Goal: Task Accomplishment & Management: Manage account settings

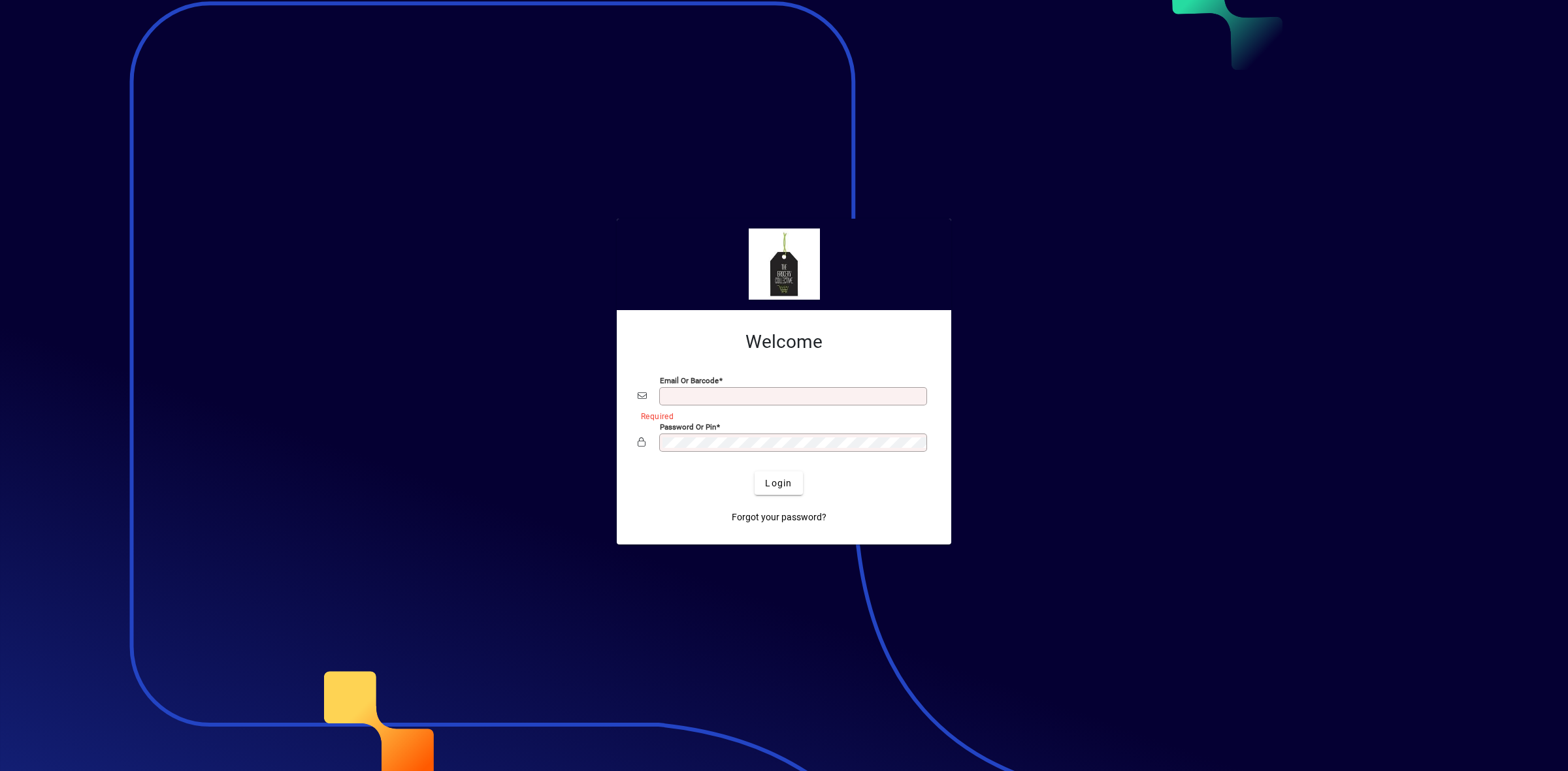
type input "**********"
click at [785, 484] on span "Login" at bounding box center [778, 484] width 27 height 14
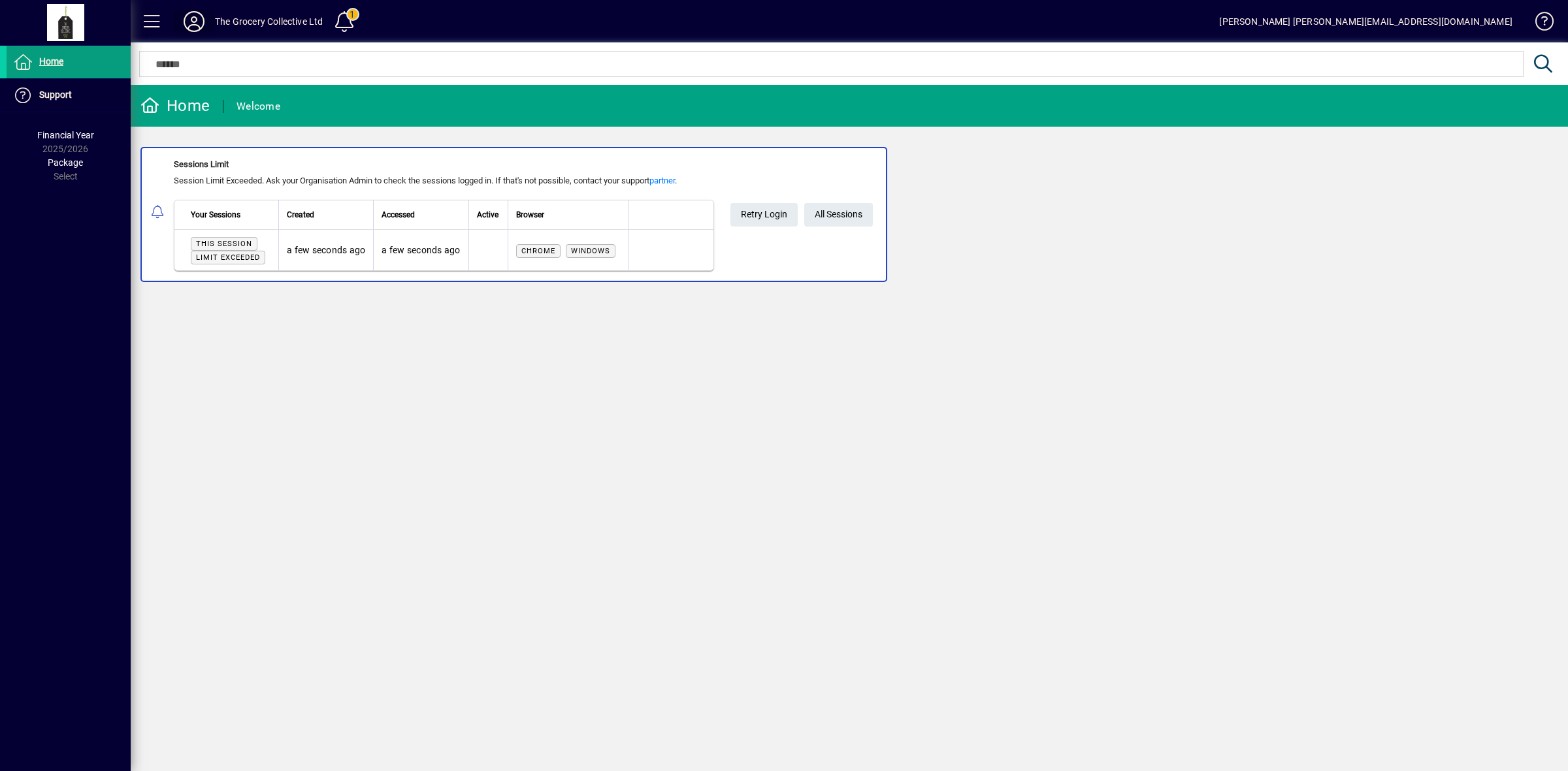
click at [193, 18] on icon at bounding box center [194, 22] width 26 height 21
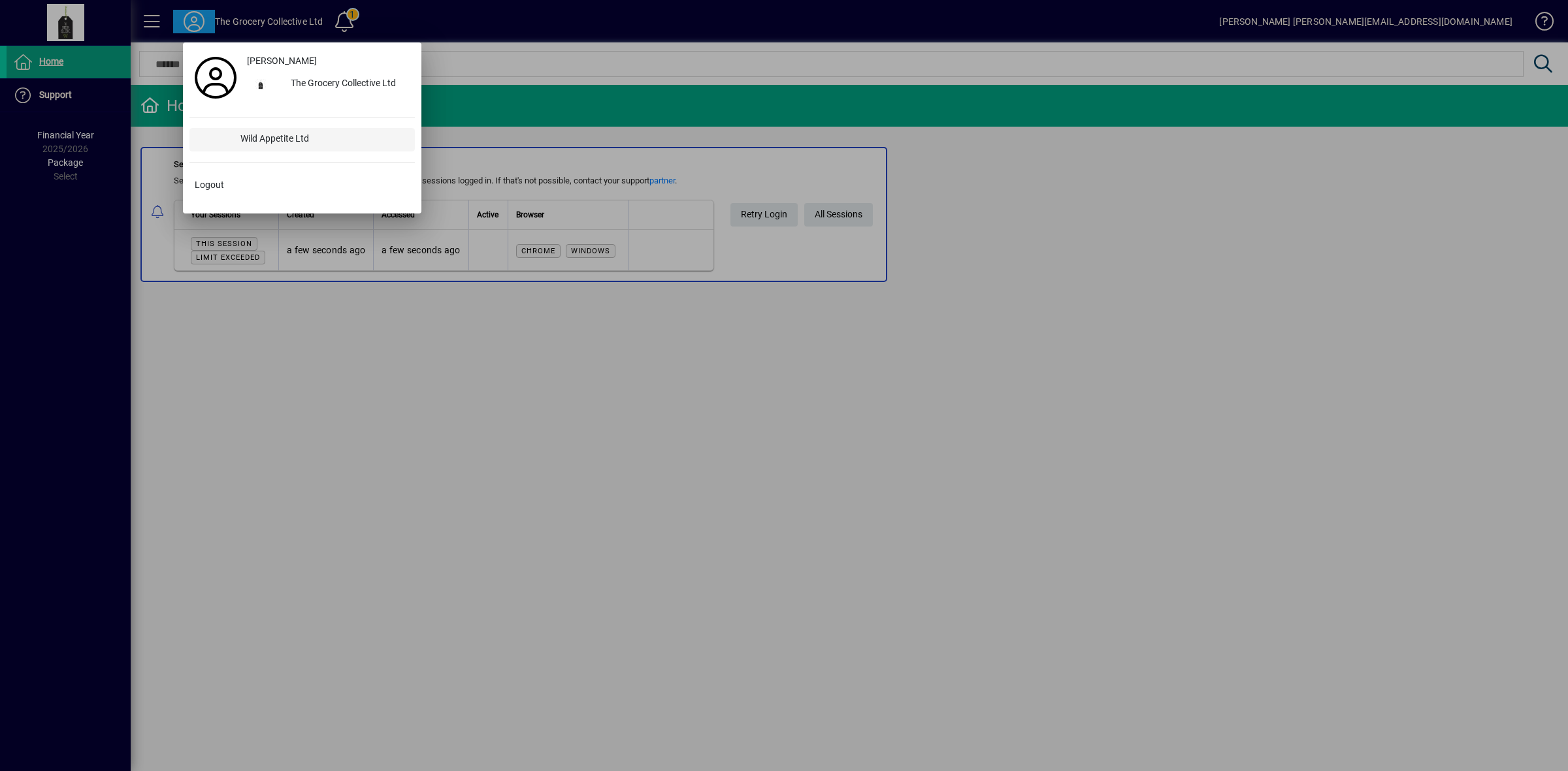
click at [268, 147] on div "Wild Appetite Ltd" at bounding box center [322, 139] width 185 height 23
